Goal: Task Accomplishment & Management: Use online tool/utility

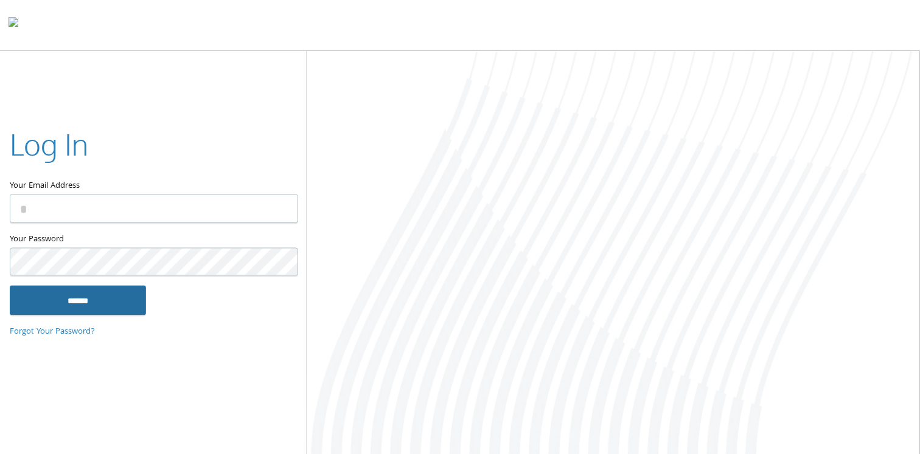
type input "**********"
click at [108, 301] on input "******" at bounding box center [78, 300] width 136 height 29
